Goal: Task Accomplishment & Management: Use online tool/utility

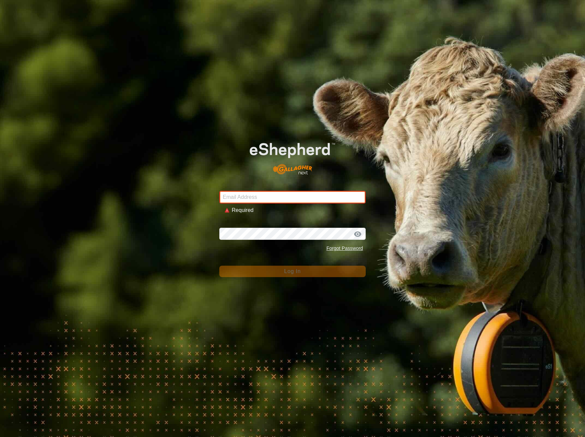
type input "[EMAIL_ADDRESS][DOMAIN_NAME]"
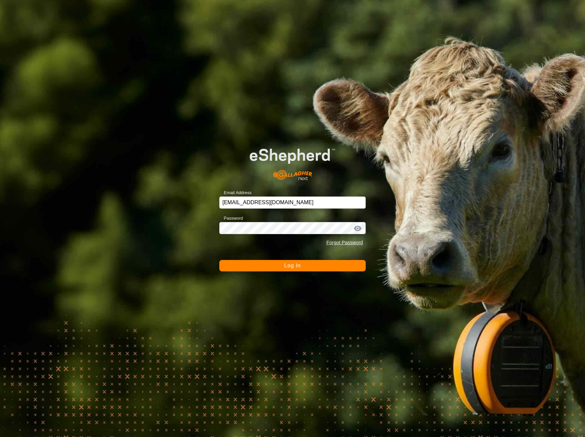
click at [304, 266] on button "Log In" at bounding box center [292, 265] width 146 height 11
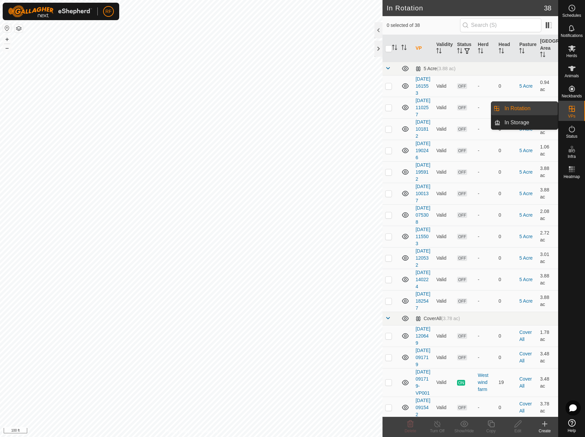
click at [536, 106] on link "In Rotation" at bounding box center [528, 108] width 57 height 13
click at [545, 426] on icon at bounding box center [545, 424] width 8 height 8
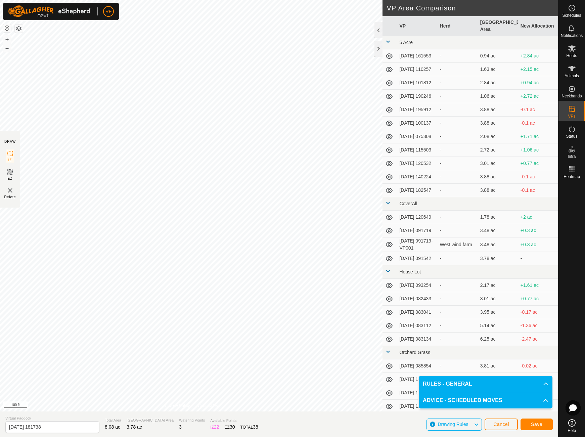
click at [542, 421] on button "Save" at bounding box center [537, 424] width 32 height 12
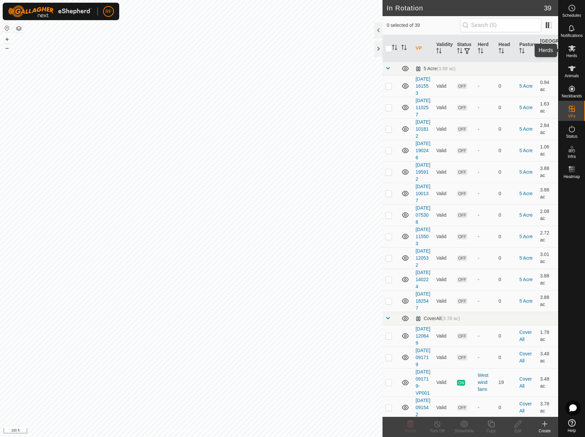
click at [575, 49] on icon at bounding box center [571, 48] width 7 height 6
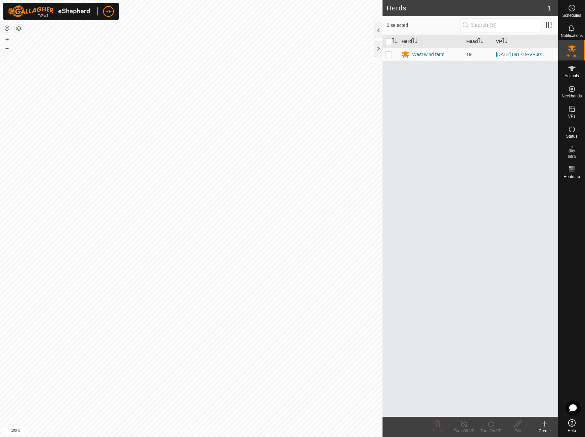
click at [388, 54] on p-checkbox at bounding box center [388, 54] width 7 height 5
checkbox input "true"
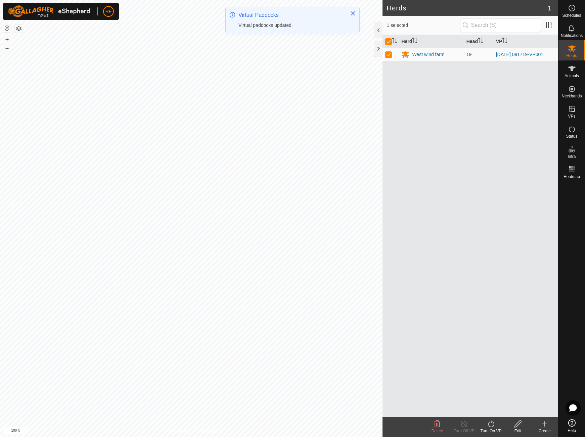
click at [493, 428] on icon at bounding box center [491, 424] width 8 height 8
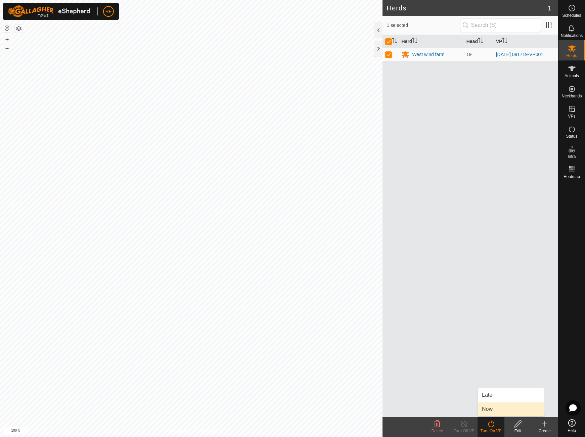
click at [489, 409] on link "Now" at bounding box center [511, 408] width 66 height 13
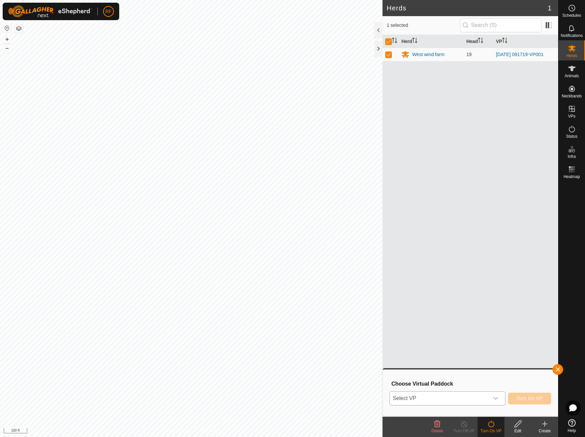
click at [493, 396] on div "dropdown trigger" at bounding box center [495, 398] width 13 height 13
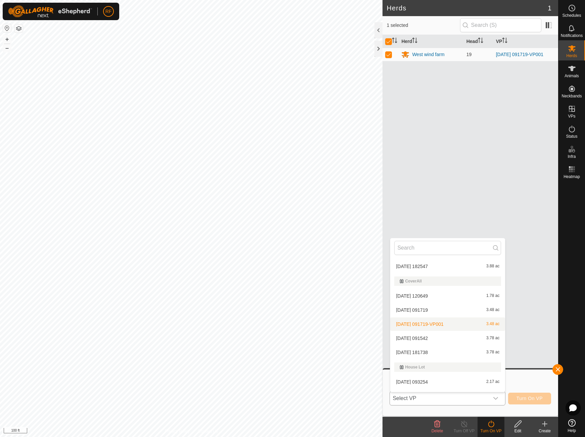
scroll to position [155, 0]
click at [438, 350] on li "[DATE] 181738 3.78 ac" at bounding box center [447, 351] width 115 height 13
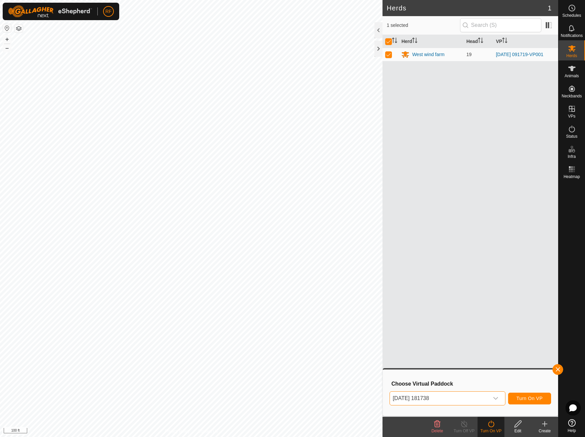
click at [531, 400] on span "Turn On VP" at bounding box center [530, 398] width 26 height 5
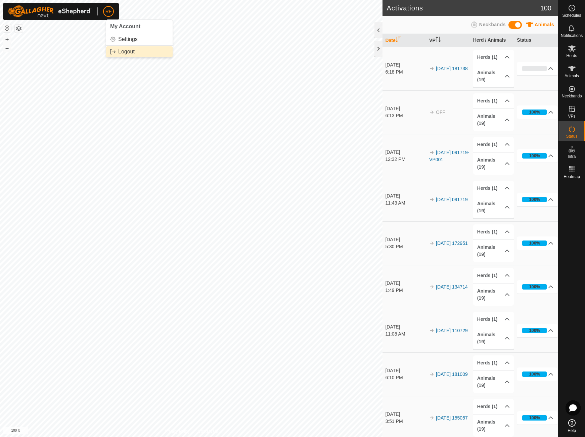
click at [122, 51] on link "Logout" at bounding box center [139, 51] width 66 height 11
